Goal: Task Accomplishment & Management: Manage account settings

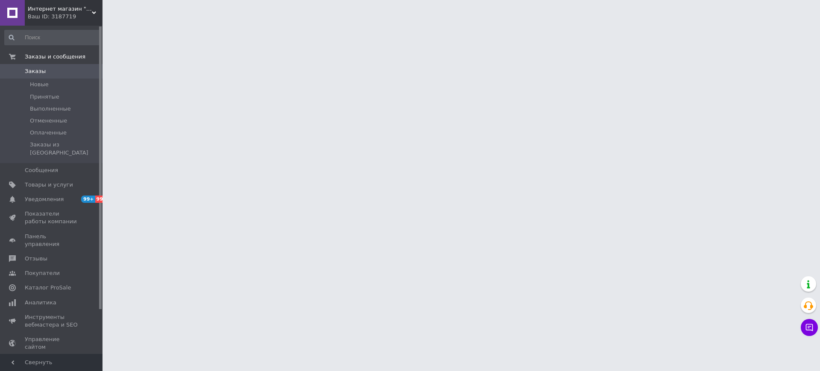
click at [687, 21] on html "Интернет магазин "Ярокс Авто" - продажа автозапчастей и комплектующих Ваш ID: 3…" at bounding box center [410, 10] width 820 height 21
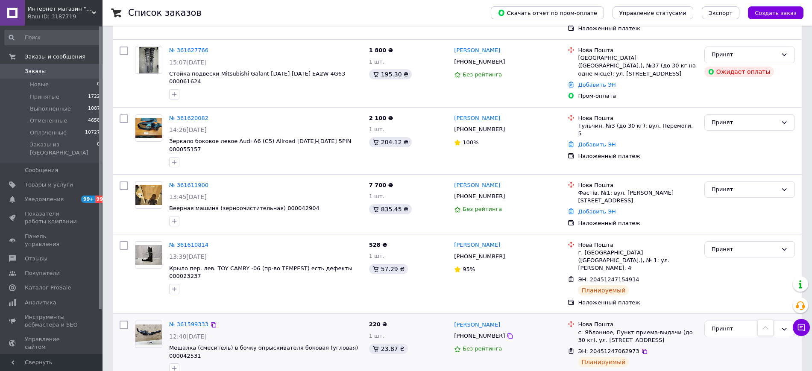
scroll to position [481, 0]
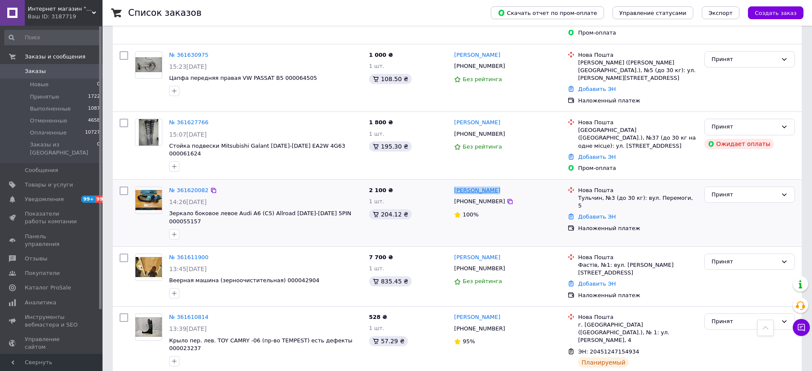
drag, startPoint x: 505, startPoint y: 149, endPoint x: 456, endPoint y: 152, distance: 49.2
click at [456, 186] on div "[PERSON_NAME]" at bounding box center [507, 191] width 109 height 10
click at [774, 191] on div "Принят" at bounding box center [745, 195] width 66 height 9
click at [757, 205] on li "Выполнен" at bounding box center [750, 213] width 90 height 16
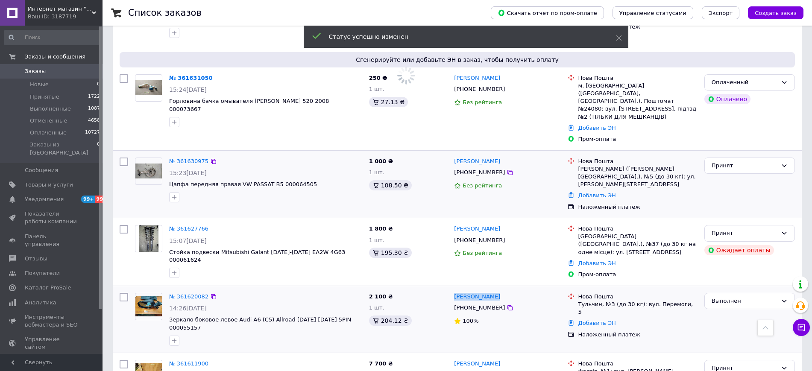
scroll to position [374, 0]
click at [507, 238] on icon at bounding box center [510, 241] width 7 height 7
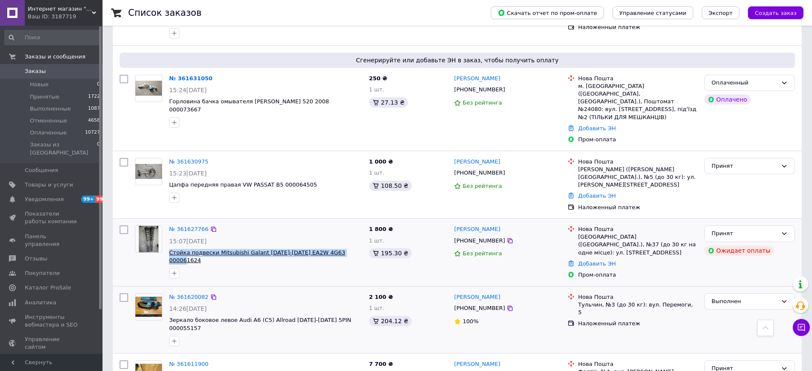
drag, startPoint x: 352, startPoint y: 219, endPoint x: 170, endPoint y: 223, distance: 182.0
click at [170, 249] on span "Стойка подвески Mitsubishi Galant [DATE]-[DATE] EA2W 4G63 000061624" at bounding box center [265, 257] width 193 height 16
copy span "Стойка подвески Mitsubishi Galant [DATE]-[DATE] EA2W 4G63 000061624"
click at [754, 162] on div "Принят" at bounding box center [745, 166] width 66 height 9
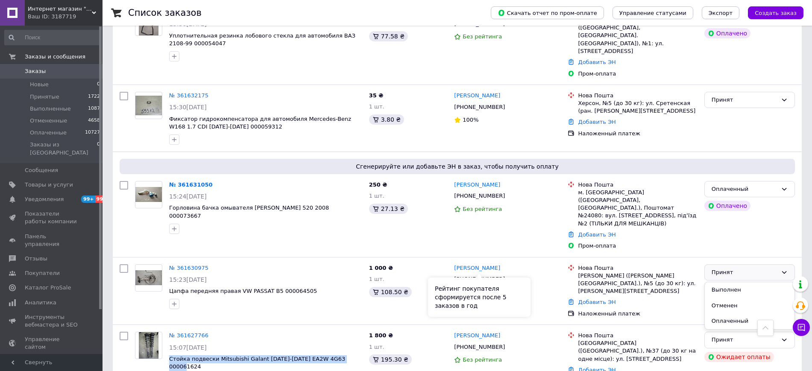
scroll to position [267, 0]
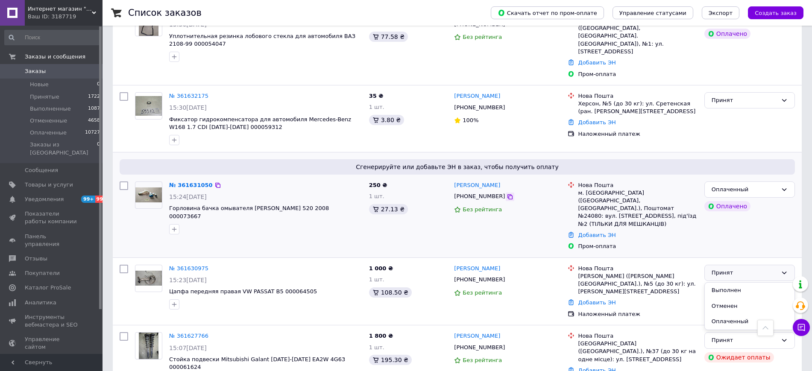
click at [508, 194] on icon at bounding box center [510, 196] width 5 height 5
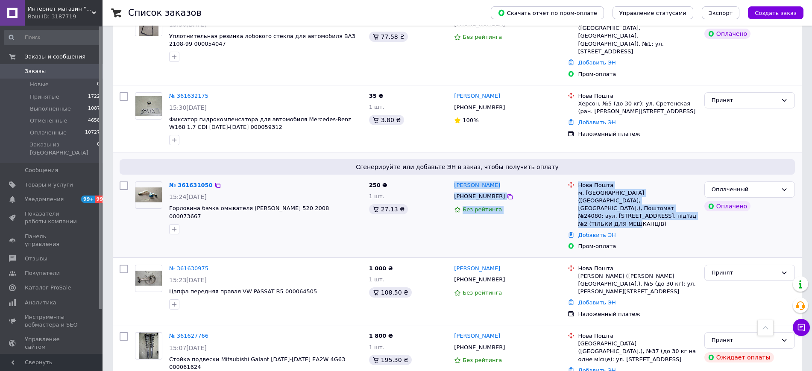
drag, startPoint x: 573, startPoint y: 197, endPoint x: 454, endPoint y: 171, distance: 122.0
click at [454, 178] on div "№ 361631050 15:24[DATE] Горловина бачка омывателя Lifan Breez 520 2008 00007366…" at bounding box center [457, 216] width 682 height 76
copy div "[PERSON_NAME] [PHONE_NUMBER] Без рейтинга Нова Пошта м. [GEOGRAPHIC_DATA] ([GEO…"
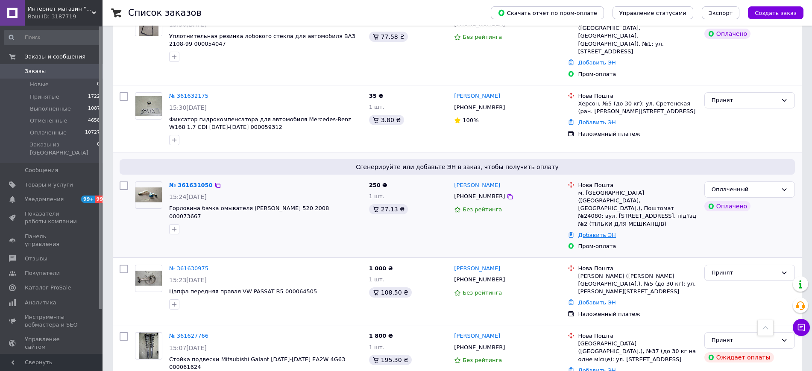
click at [609, 232] on link "Добавить ЭН" at bounding box center [597, 235] width 38 height 6
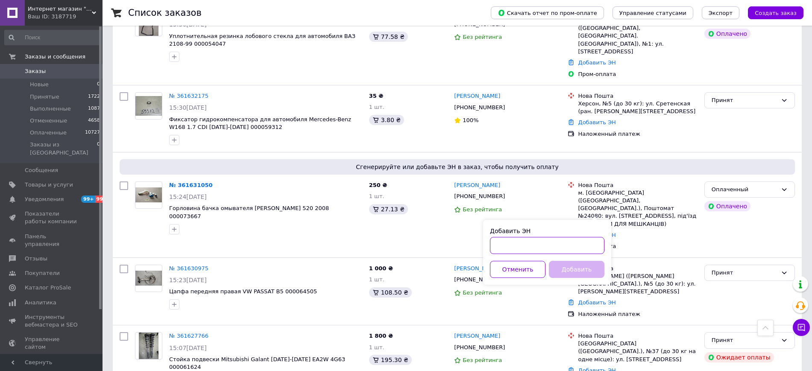
click at [586, 247] on input "Добавить ЭН" at bounding box center [547, 245] width 114 height 17
paste input "20451247302685"
type input "20451247302685"
click at [588, 270] on button "Добавить" at bounding box center [577, 269] width 56 height 17
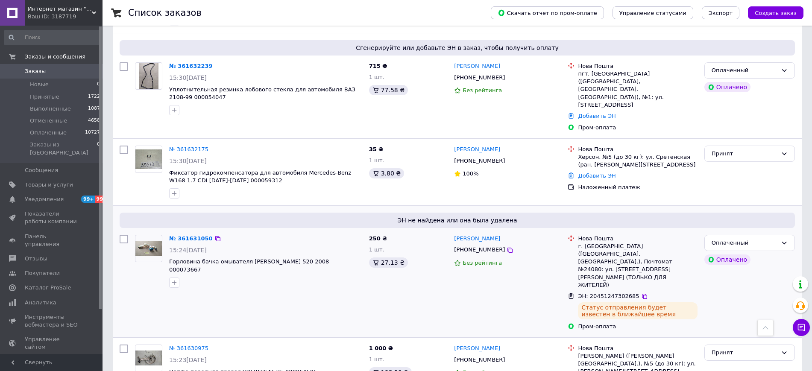
scroll to position [160, 0]
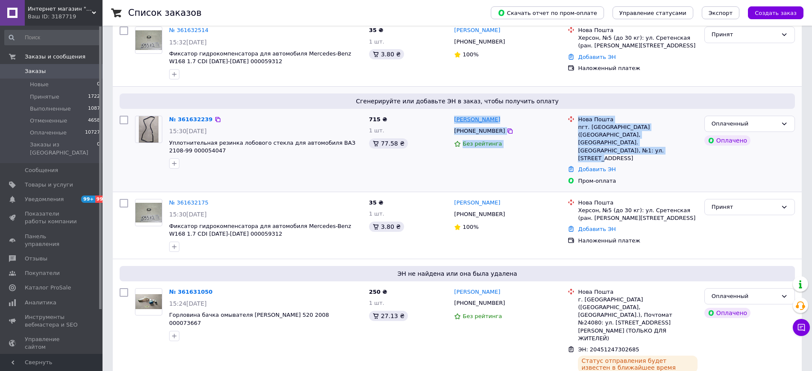
drag, startPoint x: 641, startPoint y: 141, endPoint x: 455, endPoint y: 119, distance: 187.2
click at [455, 119] on div "№ 361632239 15:30[DATE] Уплотнительная резинка лобового стекла для автомобиля В…" at bounding box center [457, 150] width 682 height 76
copy div "[PERSON_NAME] [PHONE_NUMBER] Без рейтинга [GEOGRAPHIC_DATA]. [GEOGRAPHIC_DATA] …"
click at [523, 149] on div "Без рейтинга" at bounding box center [507, 144] width 107 height 12
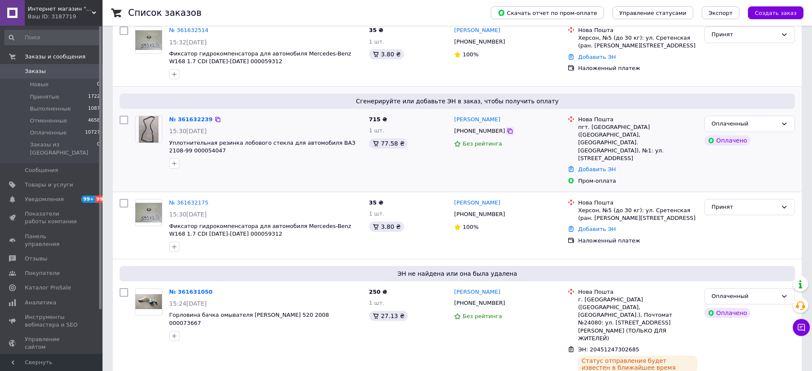
click at [508, 129] on icon at bounding box center [510, 131] width 5 height 5
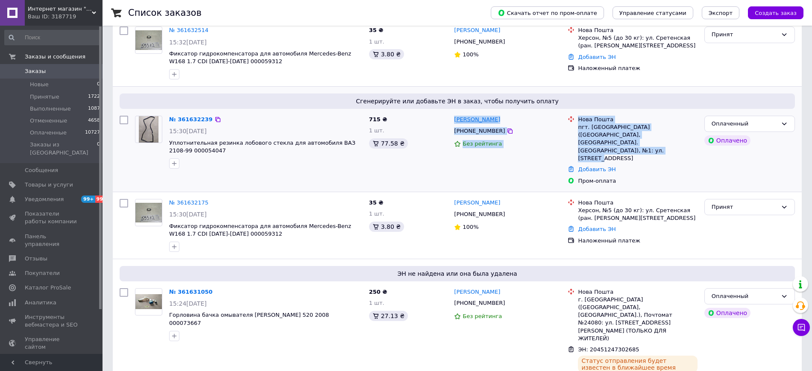
drag, startPoint x: 627, startPoint y: 141, endPoint x: 456, endPoint y: 121, distance: 172.0
click at [456, 121] on div "№ 361632239 15:30[DATE] Уплотнительная резинка лобового стекла для автомобиля В…" at bounding box center [457, 150] width 682 height 76
copy div "[PERSON_NAME] [PHONE_NUMBER] Без рейтинга [GEOGRAPHIC_DATA]. [GEOGRAPHIC_DATA] …"
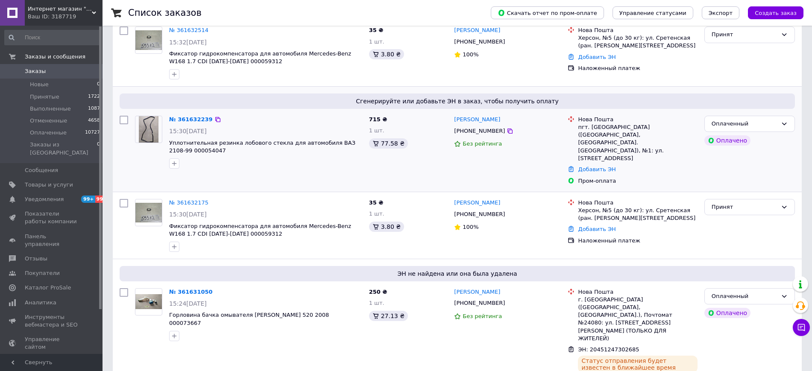
drag, startPoint x: 587, startPoint y: 153, endPoint x: 584, endPoint y: 159, distance: 7.1
click at [587, 166] on link "Добавить ЭН" at bounding box center [597, 169] width 38 height 6
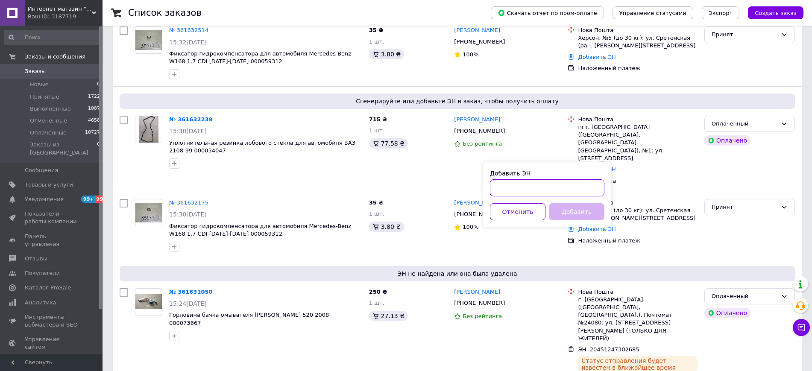
click at [578, 185] on input "Добавить ЭН" at bounding box center [547, 187] width 114 height 17
paste input "20451247308131"
type input "20451247308131"
click at [579, 211] on button "Добавить" at bounding box center [577, 211] width 56 height 17
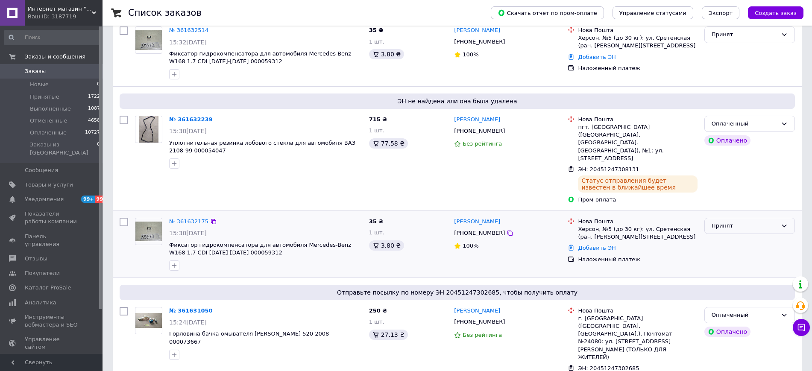
click at [760, 222] on div "Принят" at bounding box center [745, 226] width 66 height 9
click at [734, 236] on li "Выполнен" at bounding box center [750, 244] width 90 height 16
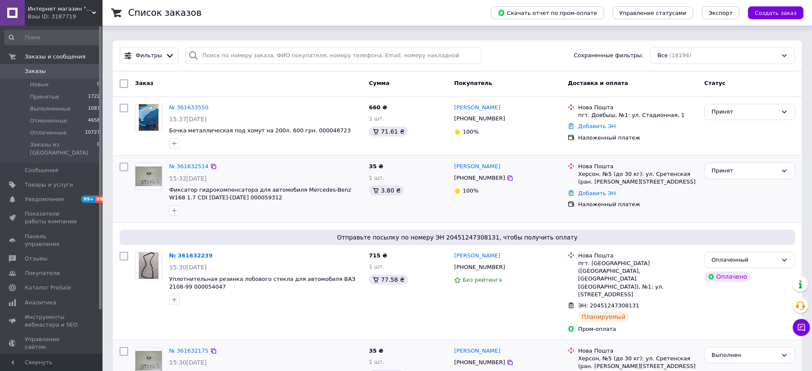
scroll to position [0, 0]
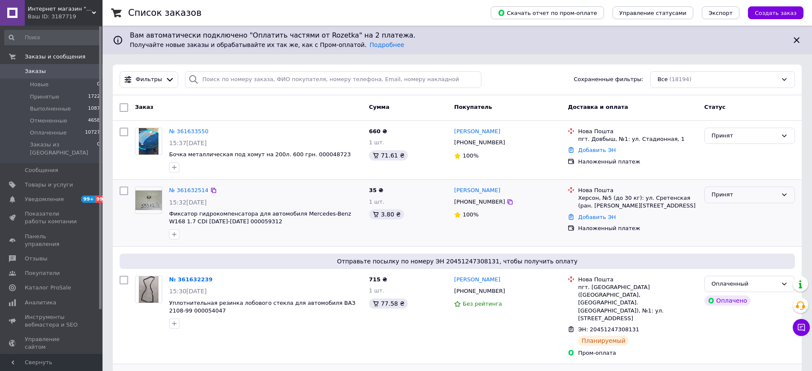
click at [726, 197] on div "Принят" at bounding box center [745, 195] width 66 height 9
click at [731, 213] on li "Выполнен" at bounding box center [750, 213] width 90 height 16
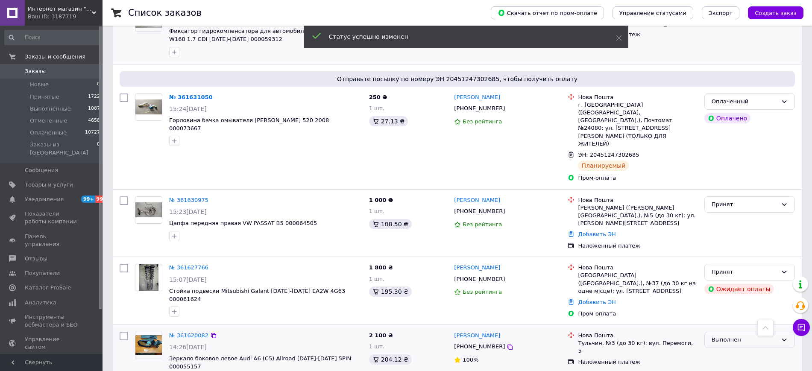
scroll to position [441, 0]
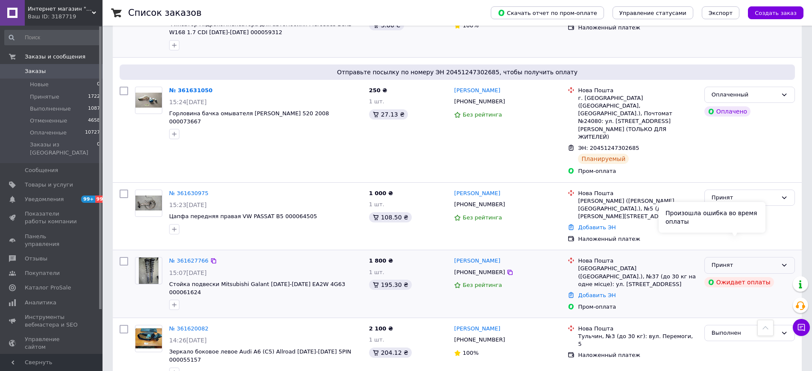
click at [739, 226] on div "Произошла ошибка во время оплаты" at bounding box center [712, 217] width 107 height 31
click at [778, 257] on div "Принят" at bounding box center [749, 265] width 91 height 17
click at [765, 276] on li "Выполнен" at bounding box center [750, 284] width 90 height 16
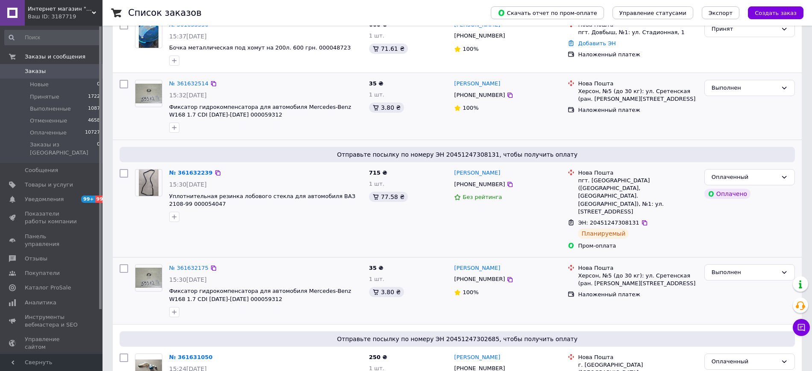
scroll to position [14, 0]
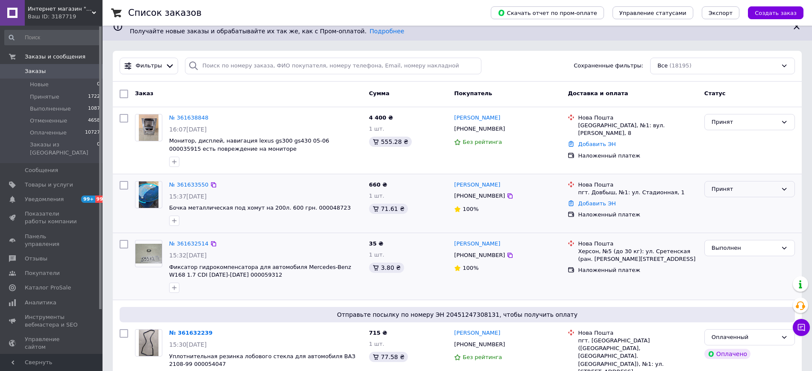
click at [731, 181] on div "Принят" at bounding box center [749, 189] width 91 height 17
click at [738, 205] on li "Выполнен" at bounding box center [750, 207] width 90 height 16
click at [61, 22] on div "Интернет магазин "Ярокс Авто" - продажа автозапчастей и комплектующих Ваш ID: 3…" at bounding box center [64, 13] width 78 height 26
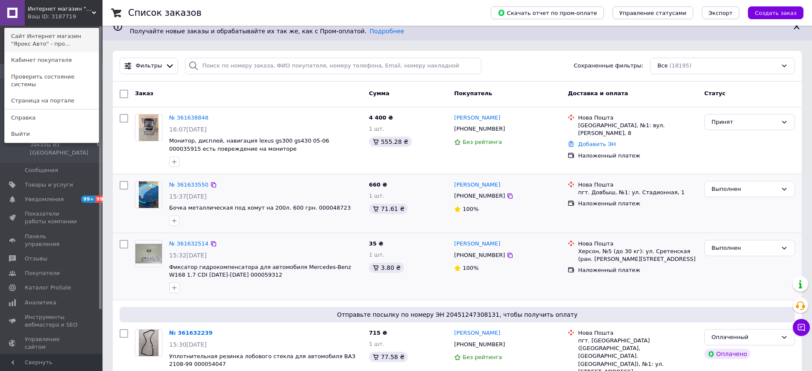
click at [53, 37] on link "Сайт Интернет магазин "Ярокс Авто" - про..." at bounding box center [52, 40] width 94 height 24
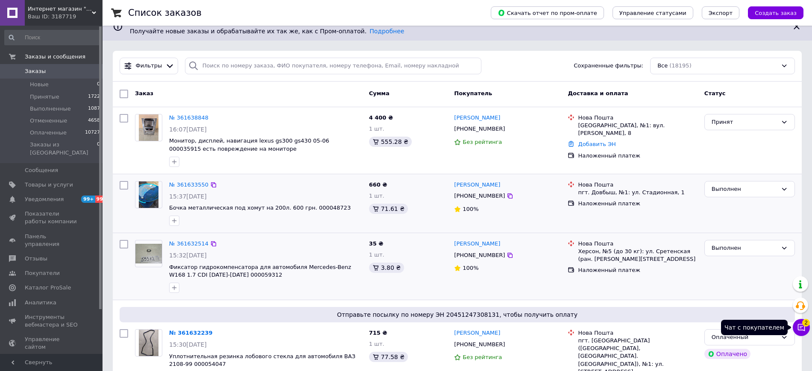
click at [798, 327] on icon at bounding box center [801, 327] width 7 height 7
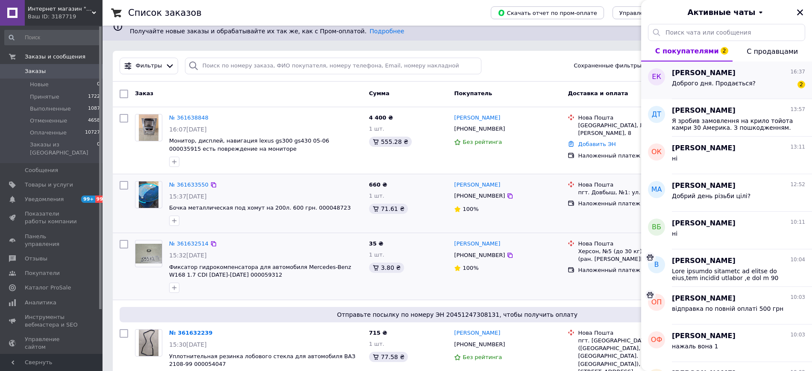
click at [704, 67] on div "[PERSON_NAME] 16:37 Доброго дня. Продається? 2" at bounding box center [742, 81] width 140 height 38
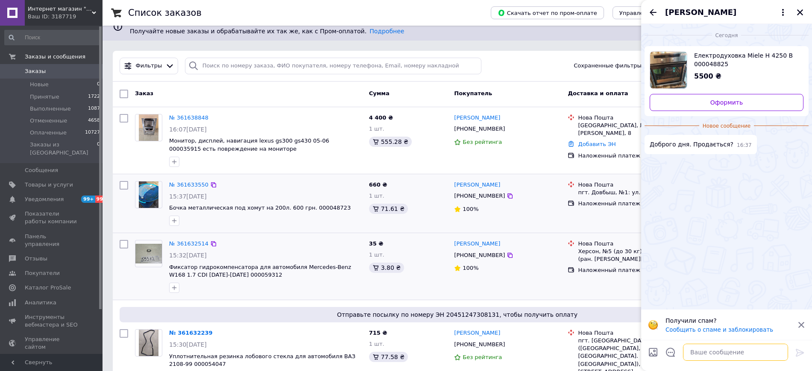
click at [718, 350] on textarea at bounding box center [735, 352] width 105 height 17
type textarea "вітаю"
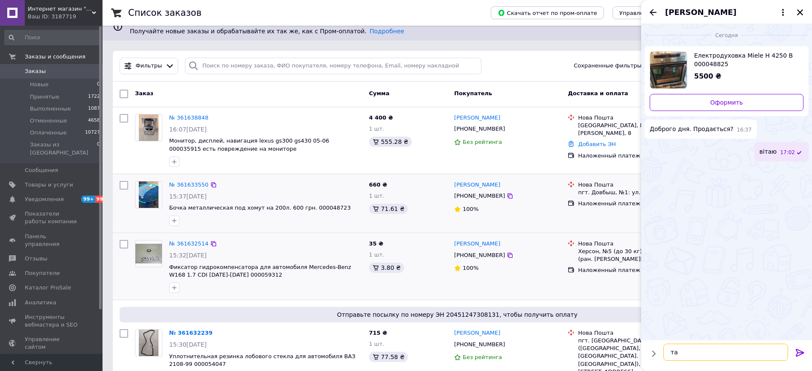
type textarea "так"
